Goal: Information Seeking & Learning: Find specific fact

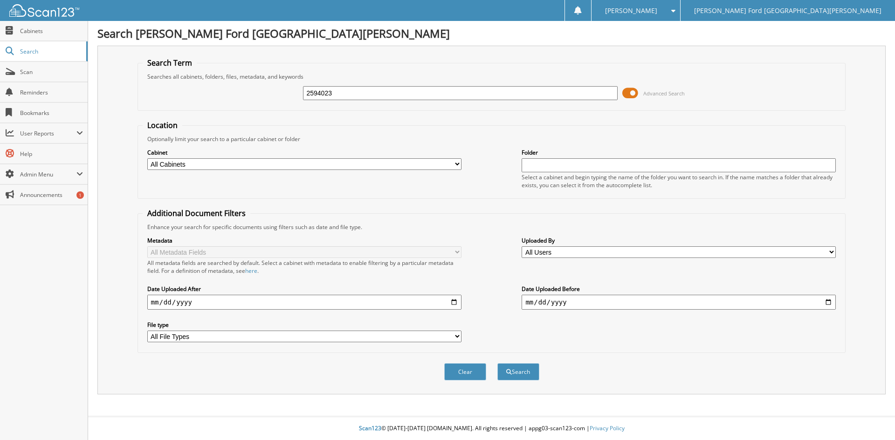
type input "2594023"
click at [497, 364] on button "Search" at bounding box center [518, 372] width 42 height 17
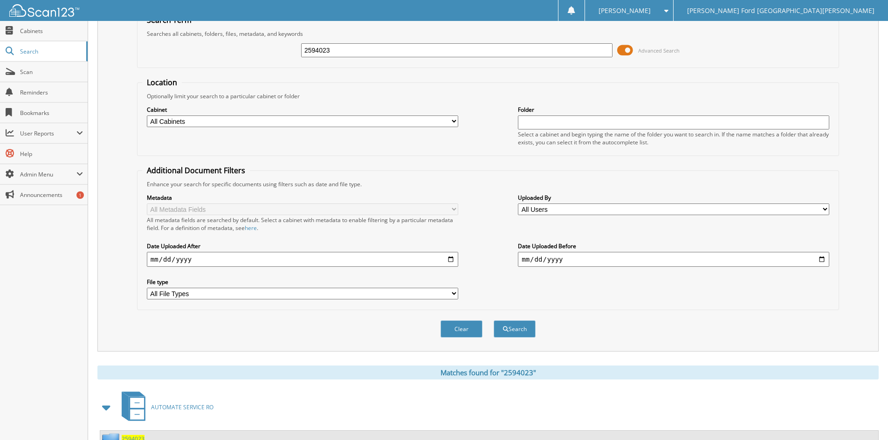
scroll to position [117, 0]
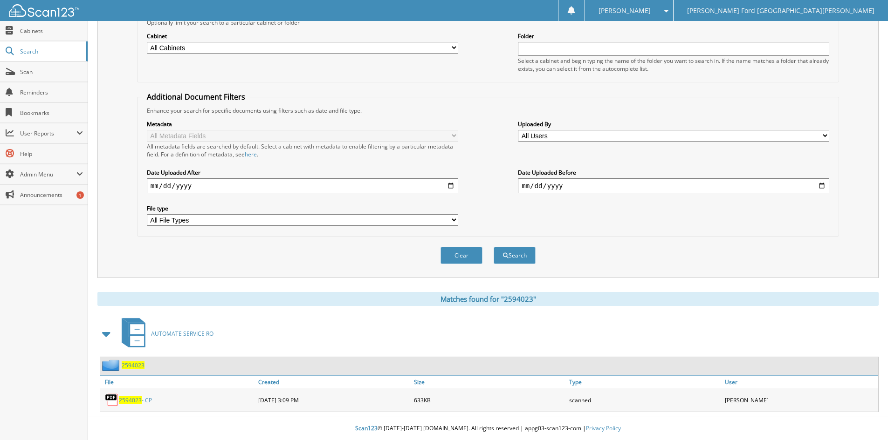
click at [120, 401] on span "2594023" at bounding box center [130, 401] width 23 height 8
drag, startPoint x: 124, startPoint y: 409, endPoint x: 128, endPoint y: 399, distance: 10.0
click at [124, 409] on div "2594023 - CP" at bounding box center [178, 400] width 156 height 19
click at [137, 402] on span "2594023" at bounding box center [130, 401] width 23 height 8
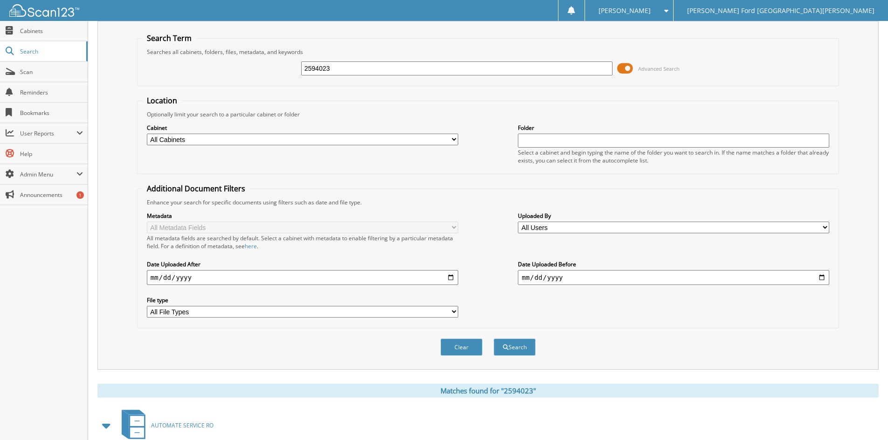
scroll to position [0, 0]
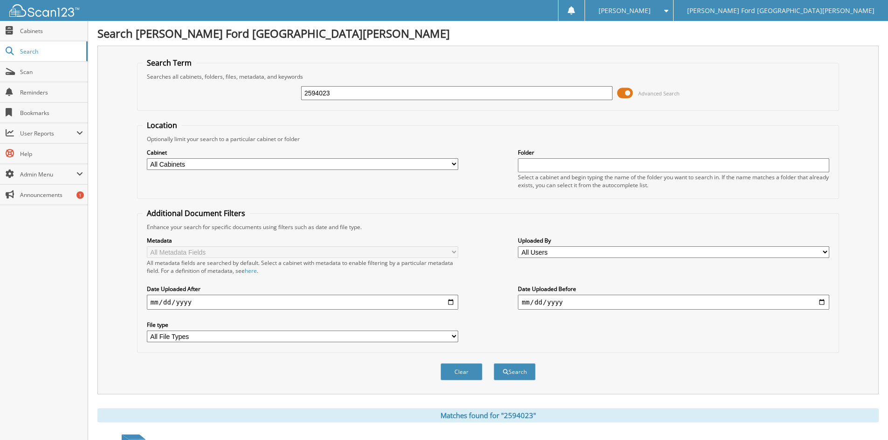
click at [424, 95] on input "2594023" at bounding box center [456, 93] width 311 height 14
type input "2556052"
click at [494, 364] on button "Search" at bounding box center [515, 372] width 42 height 17
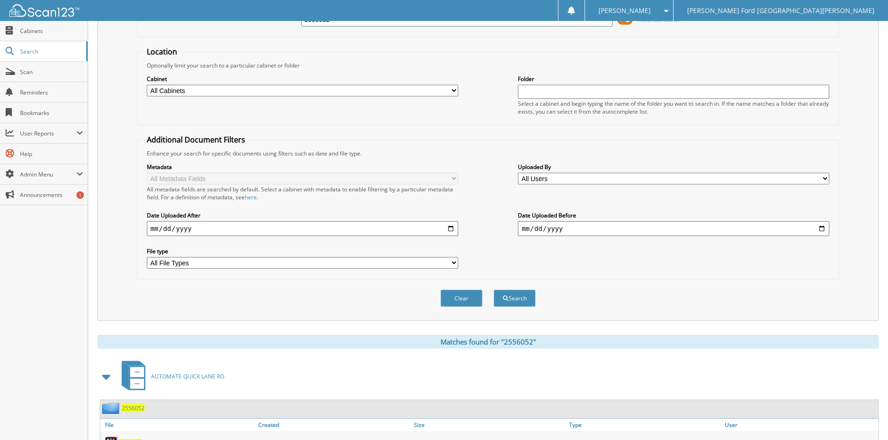
scroll to position [117, 0]
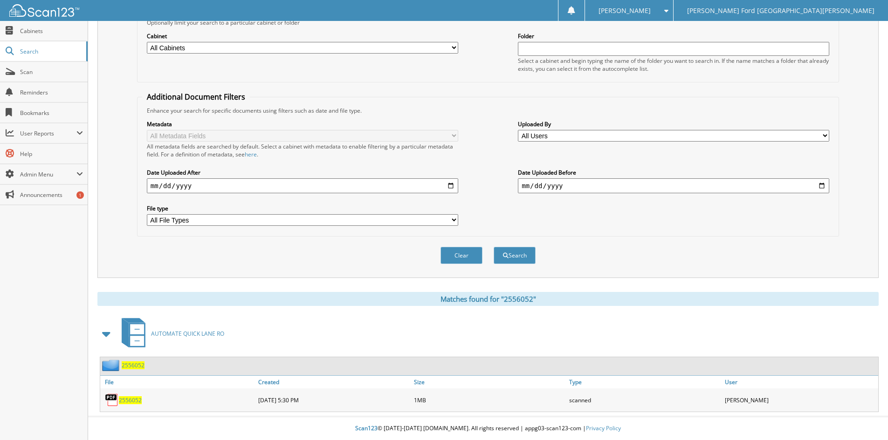
click at [134, 402] on span "2556052" at bounding box center [130, 401] width 23 height 8
